Goal: Information Seeking & Learning: Check status

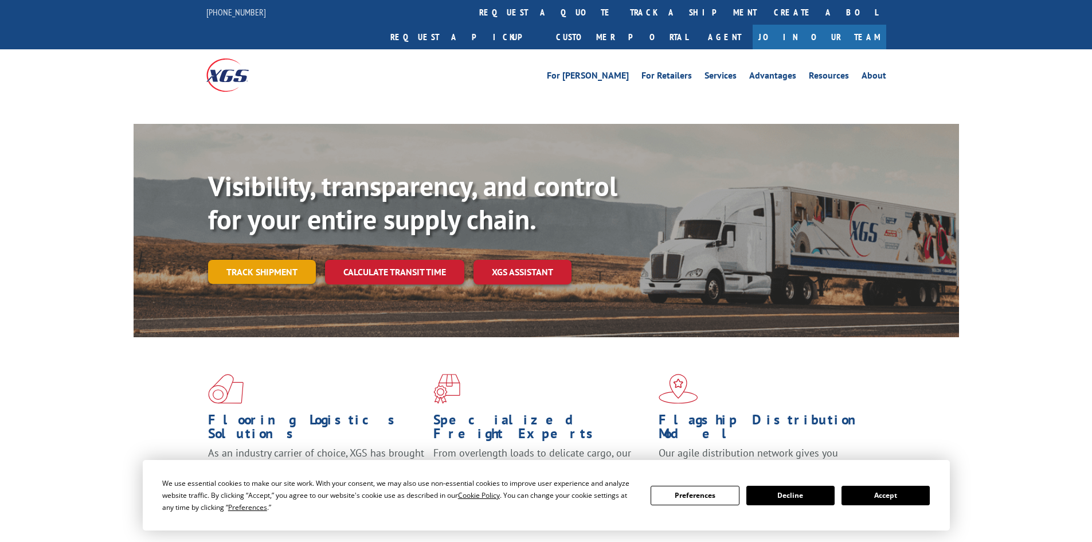
click at [276, 260] on link "Track shipment" at bounding box center [262, 272] width 108 height 24
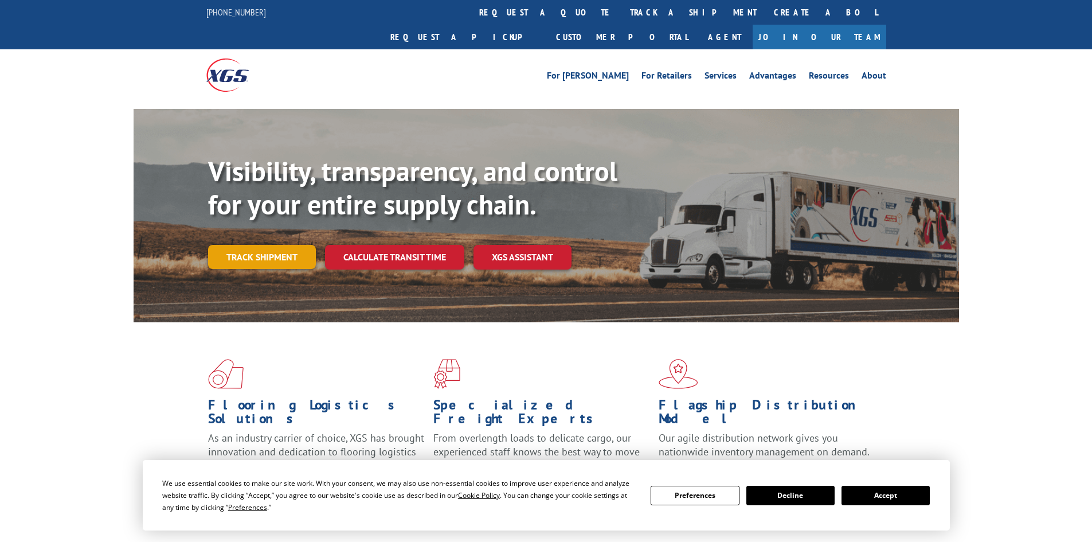
click at [276, 245] on link "Track shipment" at bounding box center [262, 257] width 108 height 24
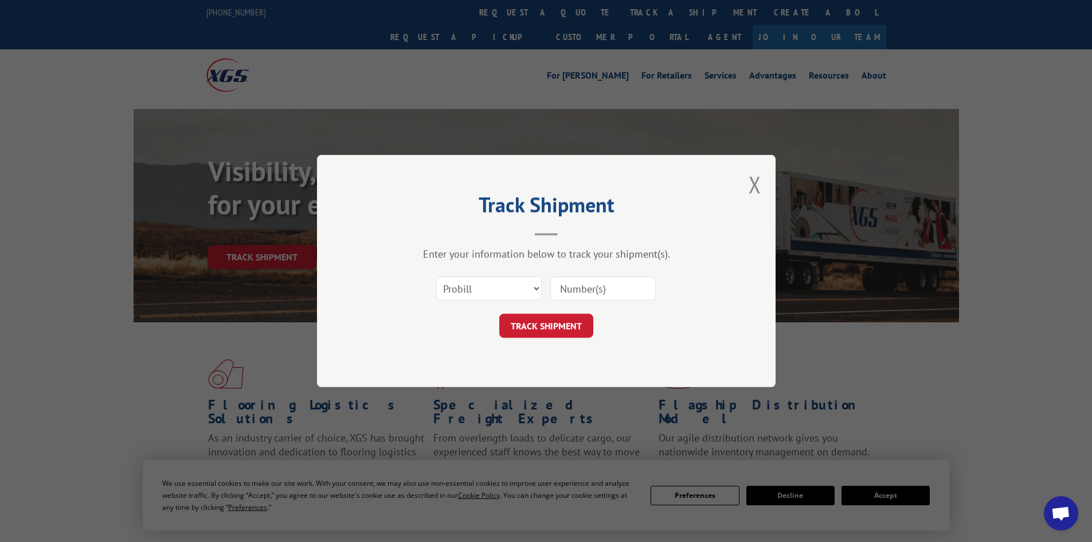
paste input "17450567"
type input "17450567"
click at [547, 323] on button "TRACK SHIPMENT" at bounding box center [546, 325] width 94 height 24
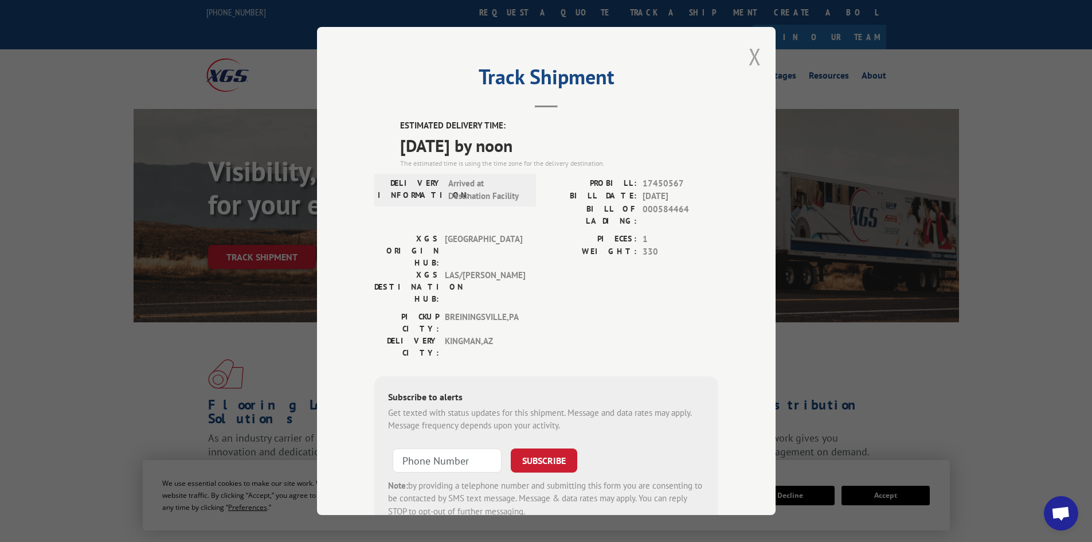
click at [754, 54] on button "Close modal" at bounding box center [754, 56] width 13 height 30
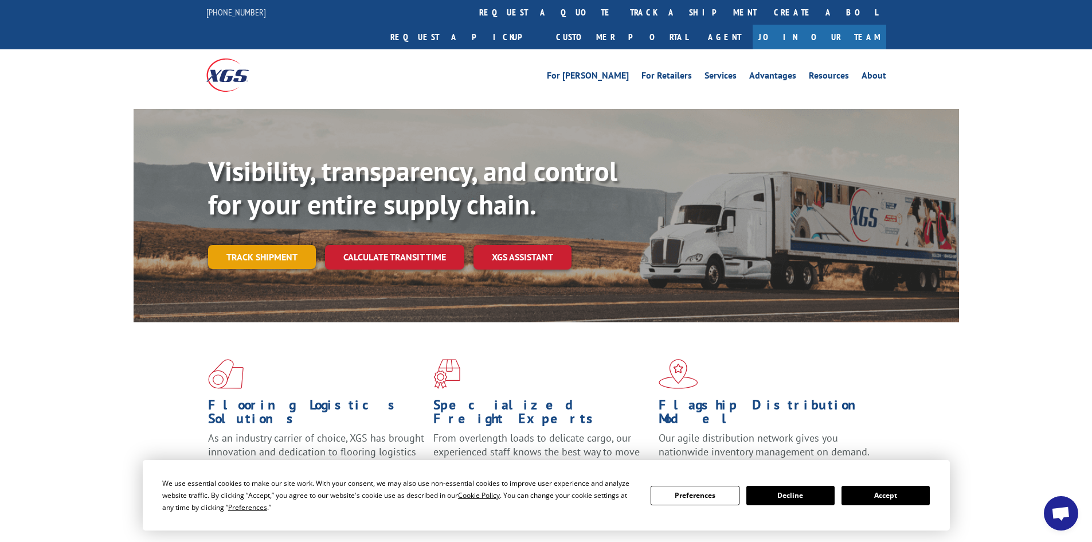
click at [259, 245] on link "Track shipment" at bounding box center [262, 257] width 108 height 24
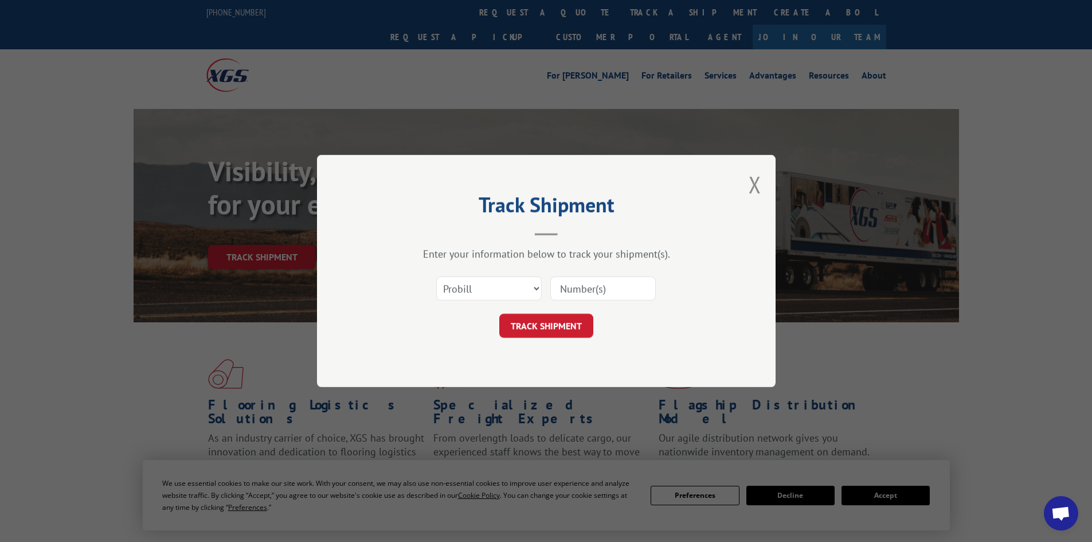
click at [582, 286] on input at bounding box center [602, 288] width 105 height 24
paste input "17450567"
type input "17450567"
click at [547, 325] on button "TRACK SHIPMENT" at bounding box center [546, 325] width 94 height 24
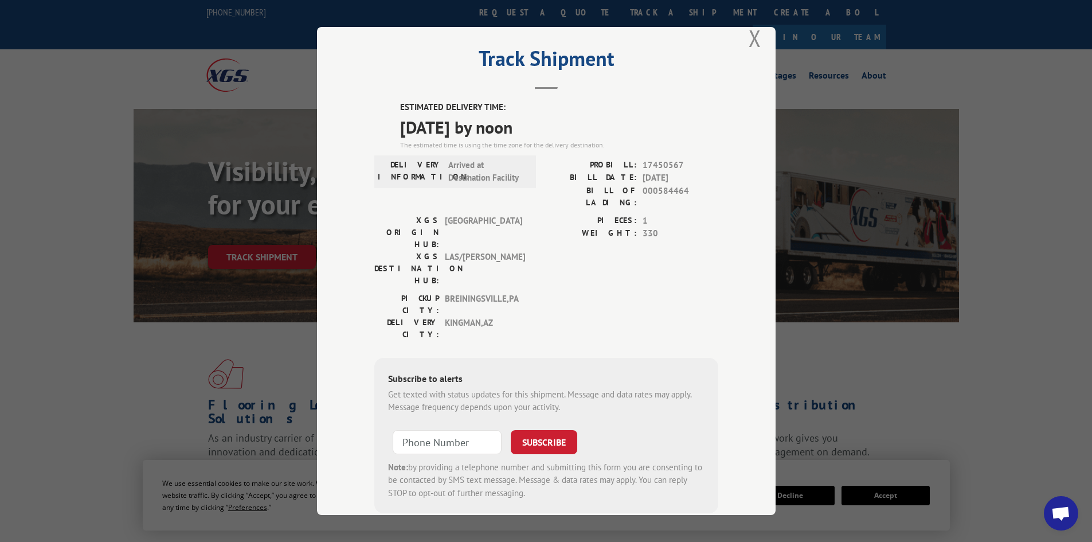
scroll to position [28, 0]
